Goal: Task Accomplishment & Management: Use online tool/utility

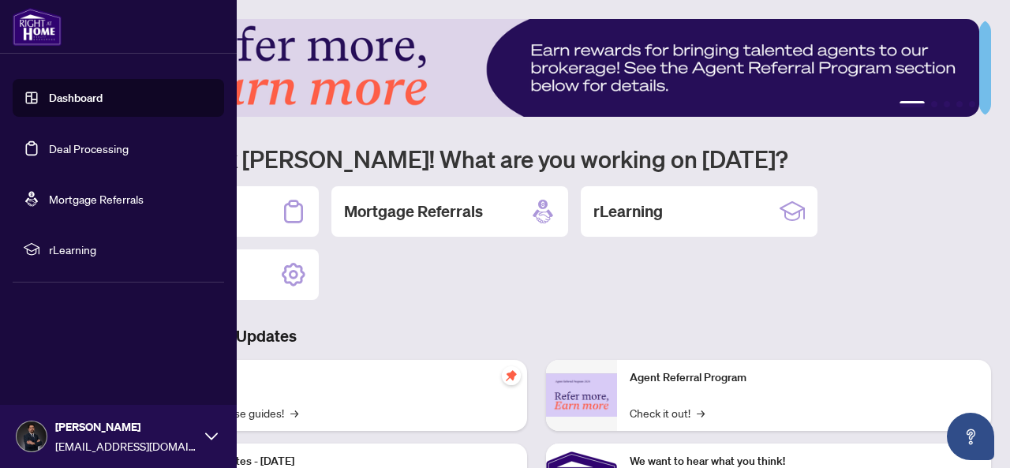
click at [49, 155] on link "Deal Processing" at bounding box center [89, 148] width 80 height 14
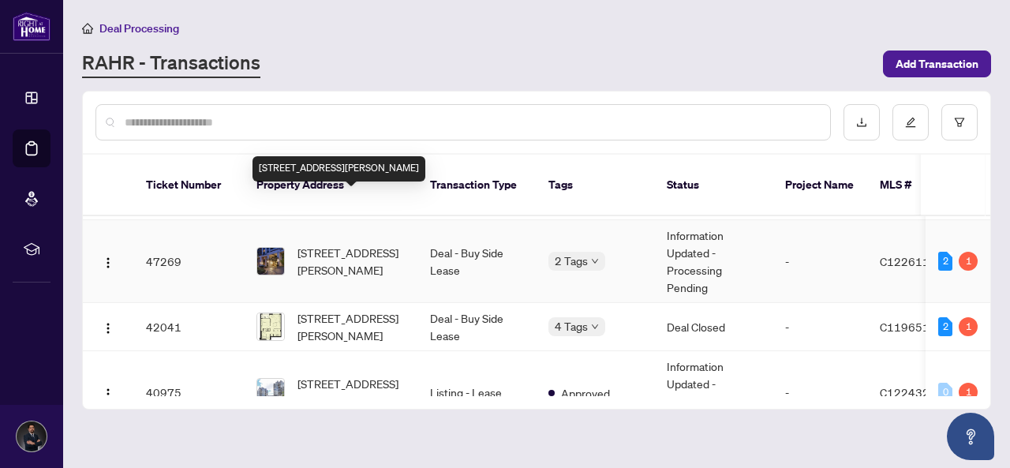
scroll to position [158, 0]
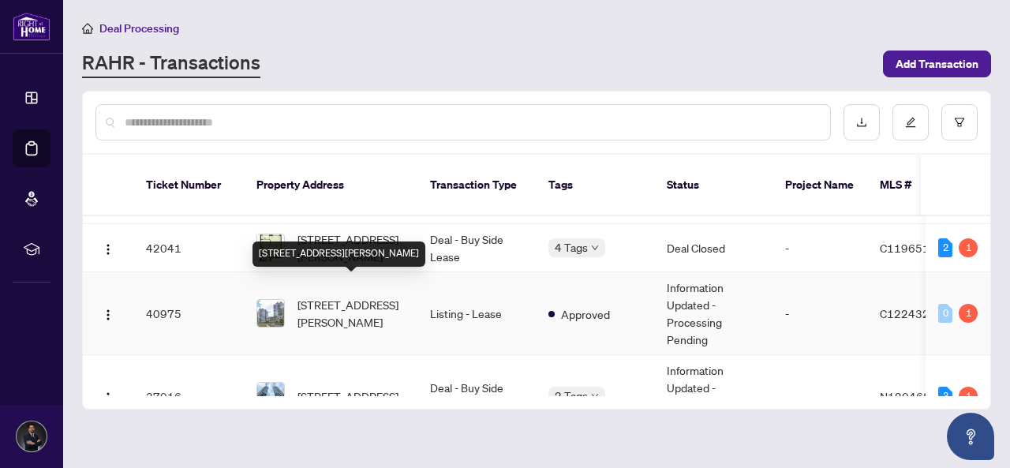
click at [350, 296] on span "[STREET_ADDRESS][PERSON_NAME]" at bounding box center [350, 313] width 107 height 35
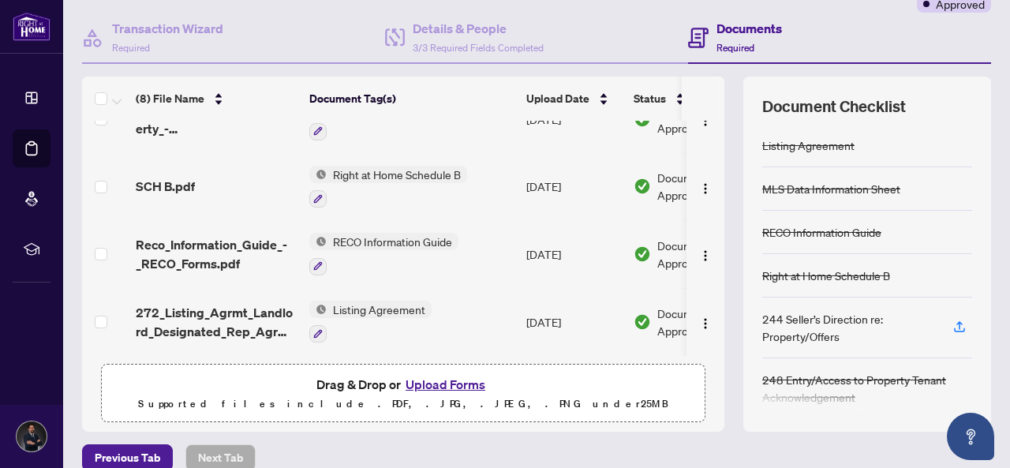
scroll to position [214, 0]
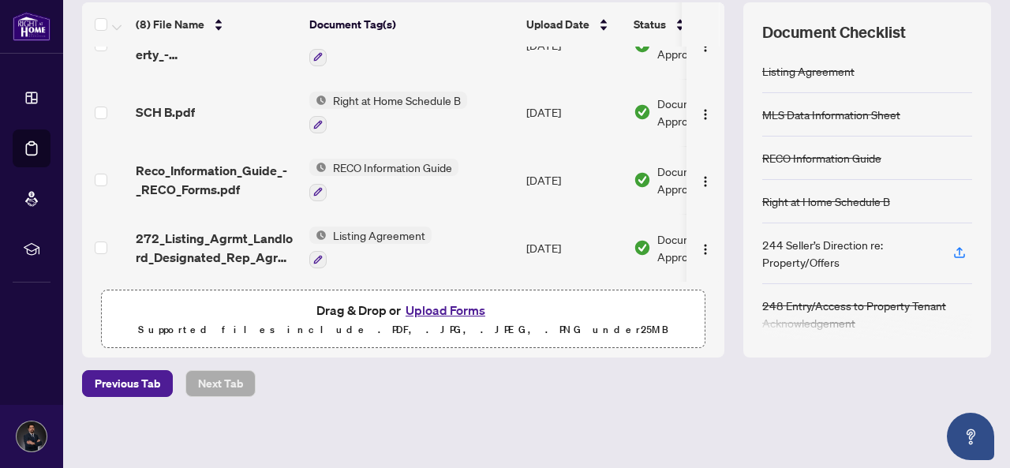
click at [413, 307] on button "Upload Forms" at bounding box center [445, 310] width 89 height 21
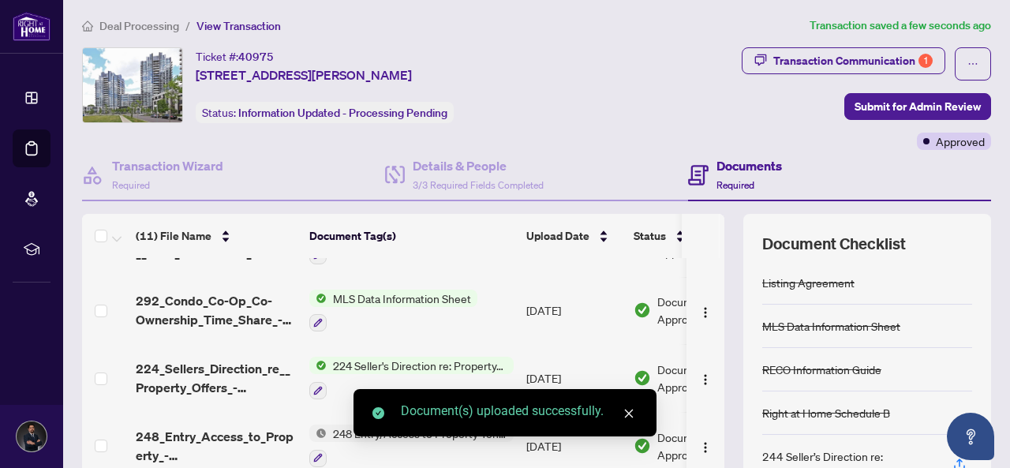
scroll to position [2, 0]
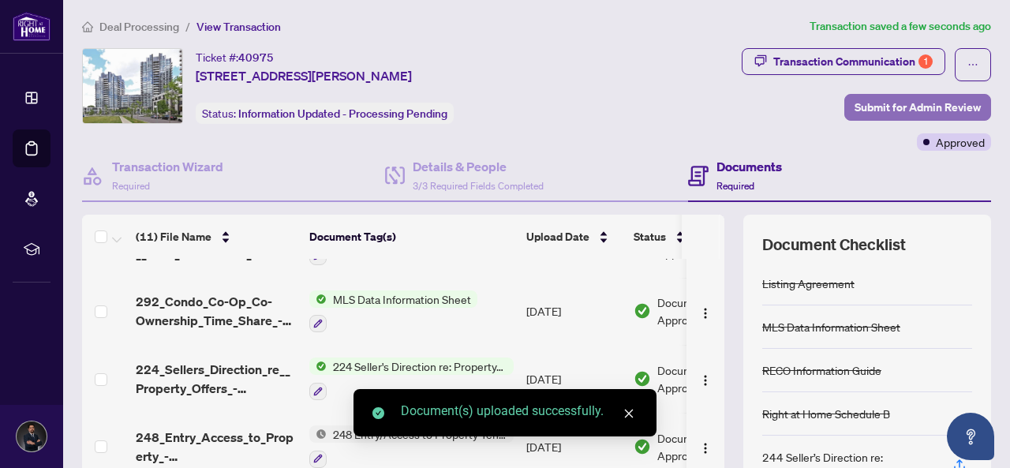
click at [912, 99] on span "Submit for Admin Review" at bounding box center [918, 107] width 126 height 25
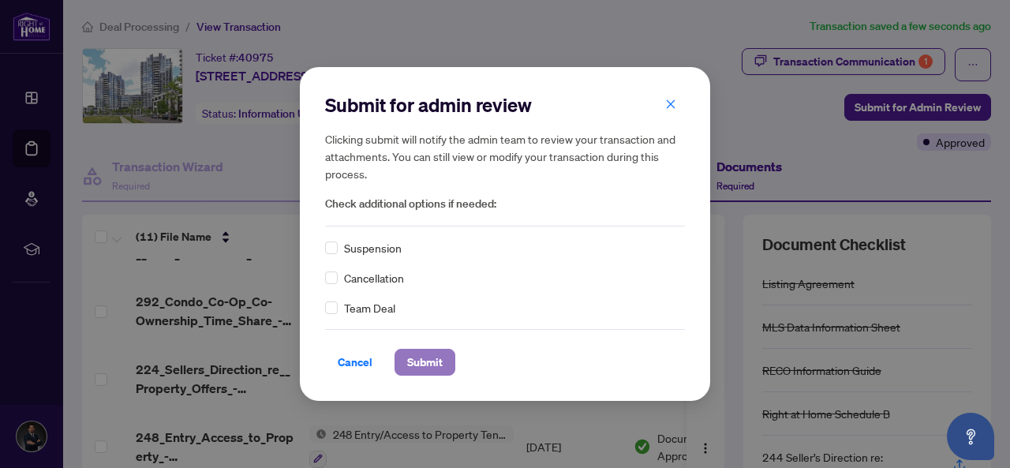
click at [426, 362] on span "Submit" at bounding box center [425, 362] width 36 height 25
